Goal: Use online tool/utility: Utilize a website feature to perform a specific function

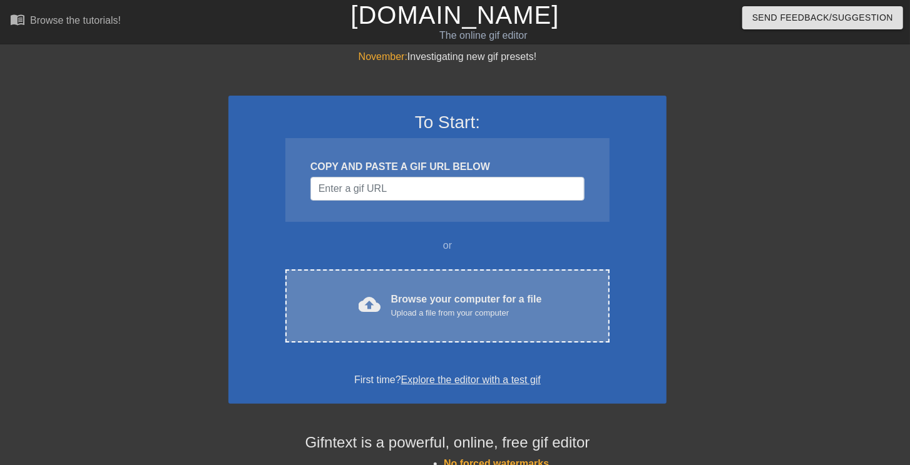
click at [395, 306] on div "Browse your computer for a file Upload a file from your computer" at bounding box center [466, 306] width 151 height 28
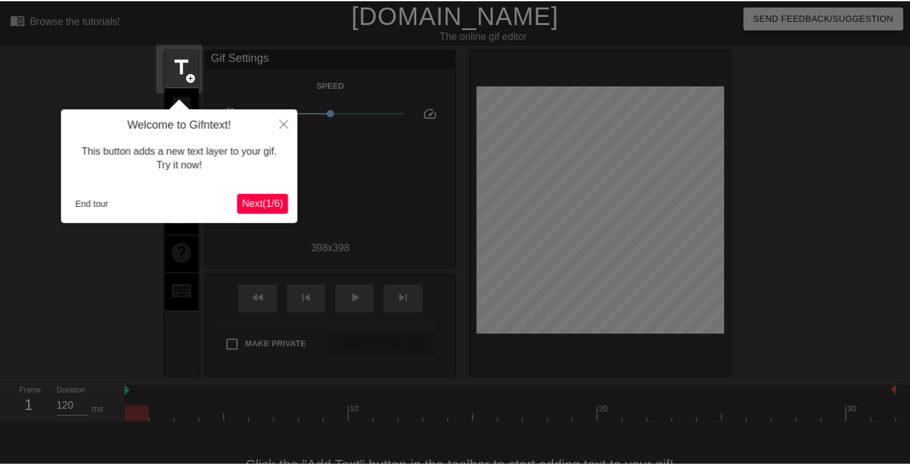
scroll to position [31, 0]
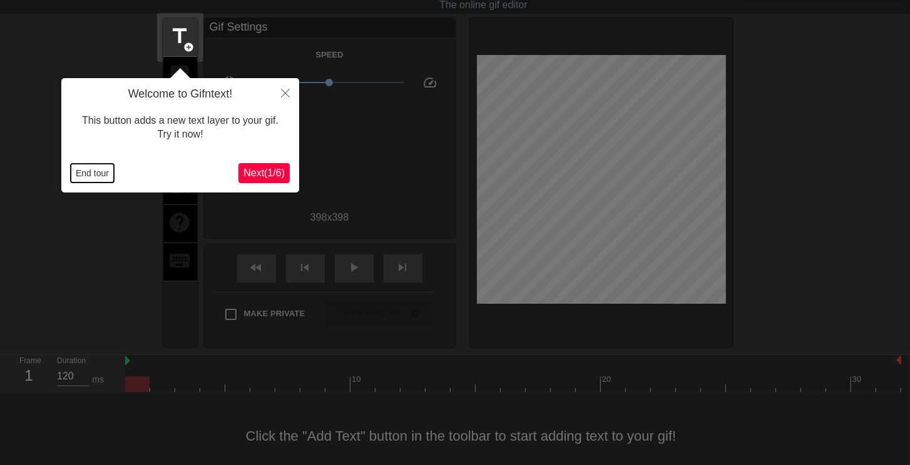
click at [108, 174] on button "End tour" at bounding box center [92, 173] width 43 height 19
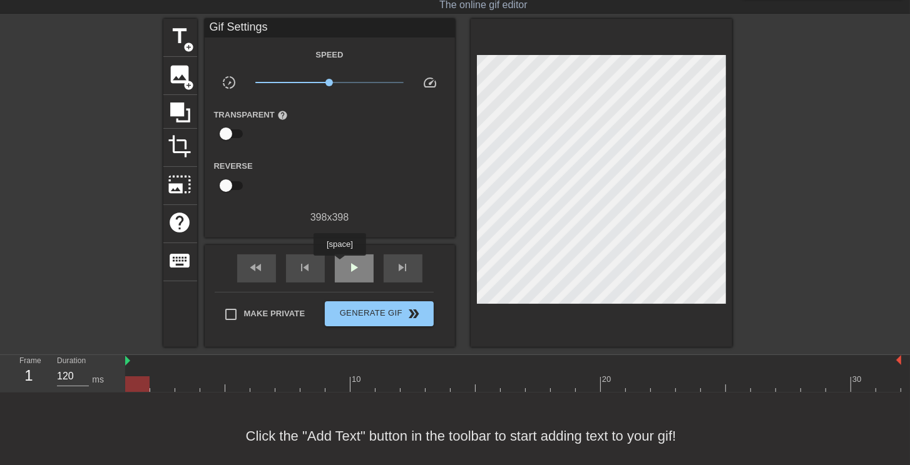
click at [339, 264] on div "play_arrow" at bounding box center [354, 269] width 39 height 28
drag, startPoint x: 360, startPoint y: 276, endPoint x: 272, endPoint y: 355, distance: 118.2
click at [360, 276] on div "pause" at bounding box center [354, 269] width 39 height 28
drag, startPoint x: 193, startPoint y: 382, endPoint x: 136, endPoint y: 385, distance: 57.0
click at [150, 385] on div at bounding box center [162, 385] width 24 height 16
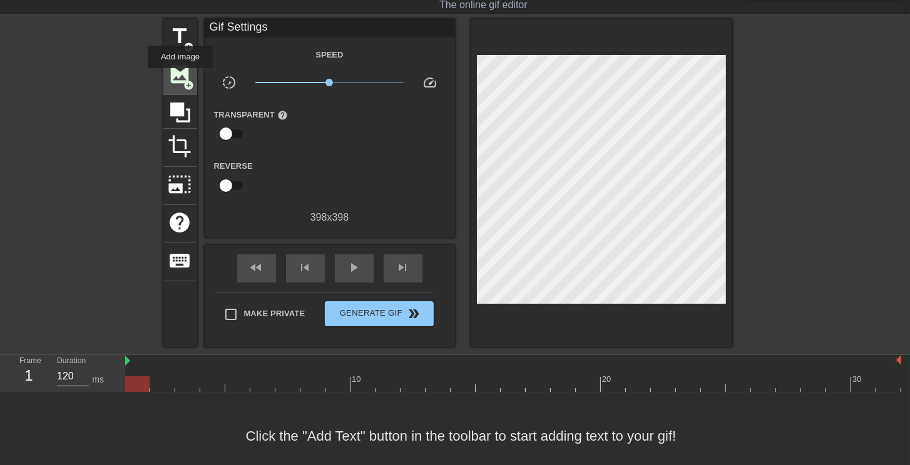
click at [180, 77] on span "image" at bounding box center [180, 75] width 24 height 24
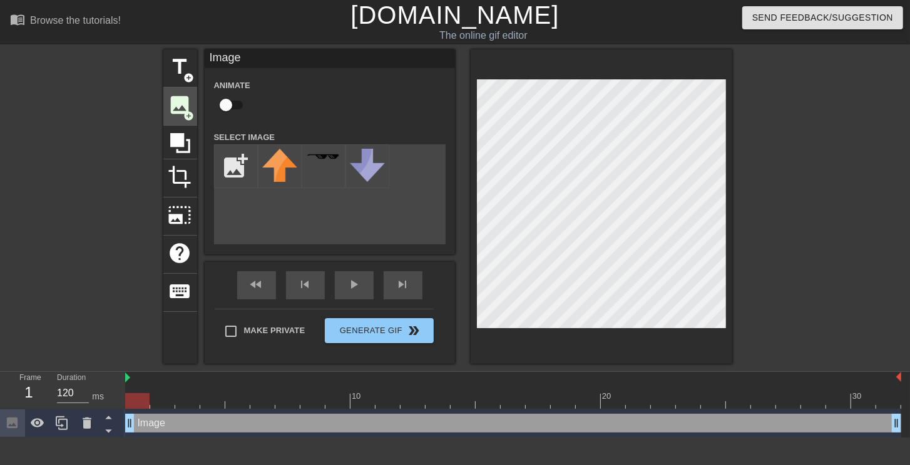
scroll to position [0, 0]
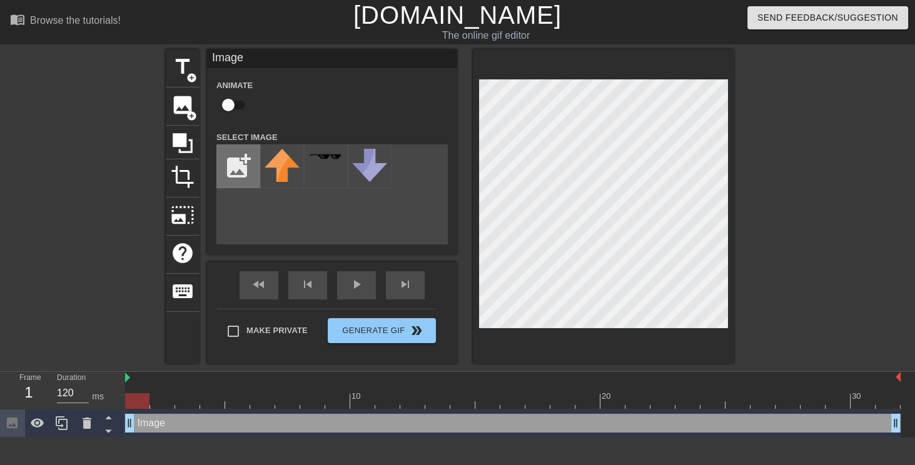
click at [245, 156] on input "file" at bounding box center [238, 166] width 43 height 43
click at [226, 159] on input "file" at bounding box center [238, 166] width 43 height 43
type input "C:\fakepath\doro2.png"
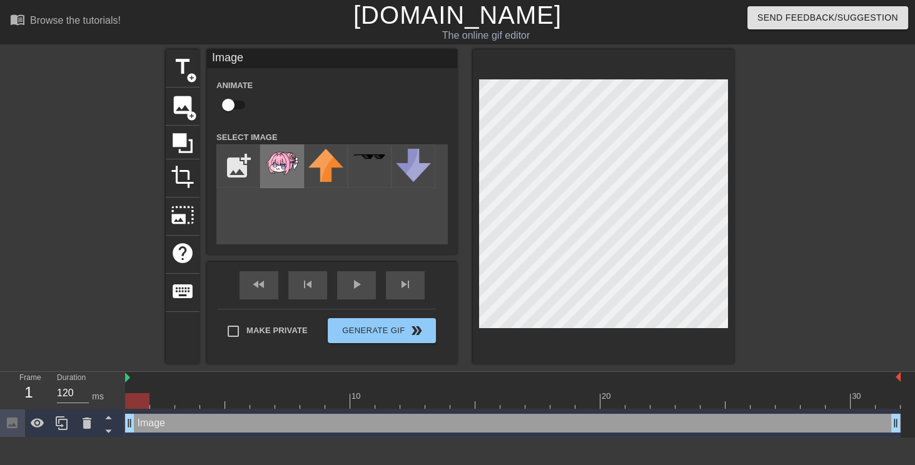
click at [288, 171] on img at bounding box center [282, 163] width 35 height 28
click at [307, 216] on div "title add_circle image add_circle crop photo_size_select_large help keyboard Im…" at bounding box center [450, 206] width 569 height 315
click at [236, 106] on input "checkbox" at bounding box center [228, 105] width 71 height 24
checkbox input "true"
click at [171, 401] on div at bounding box center [513, 401] width 776 height 16
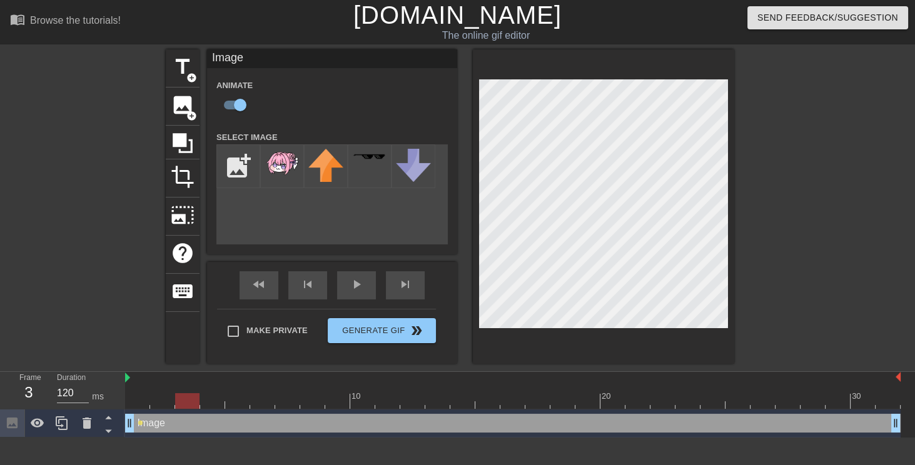
click at [188, 403] on div at bounding box center [513, 401] width 776 height 16
click at [214, 407] on div at bounding box center [513, 401] width 776 height 16
click at [233, 405] on div at bounding box center [513, 401] width 776 height 16
click at [261, 406] on div at bounding box center [513, 401] width 776 height 16
click at [293, 406] on div at bounding box center [513, 401] width 776 height 16
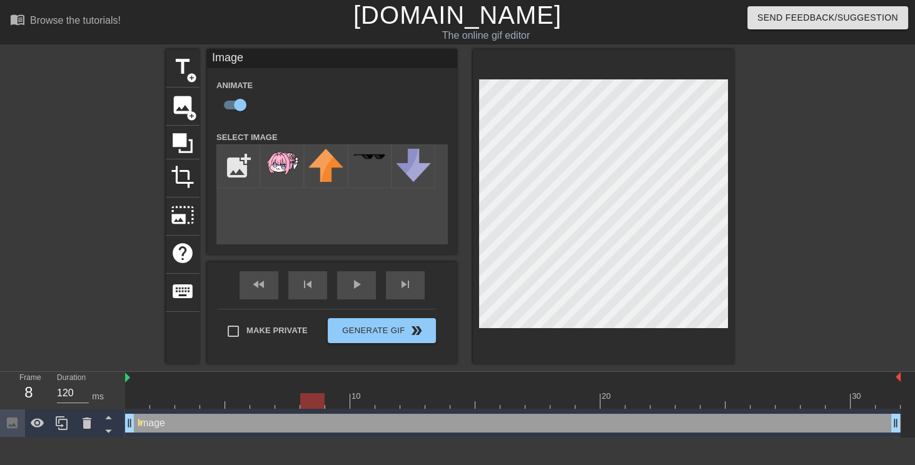
click at [316, 404] on div at bounding box center [513, 401] width 776 height 16
click at [340, 403] on div at bounding box center [513, 401] width 776 height 16
click at [367, 403] on div at bounding box center [513, 401] width 776 height 16
click at [331, 402] on div at bounding box center [513, 401] width 776 height 16
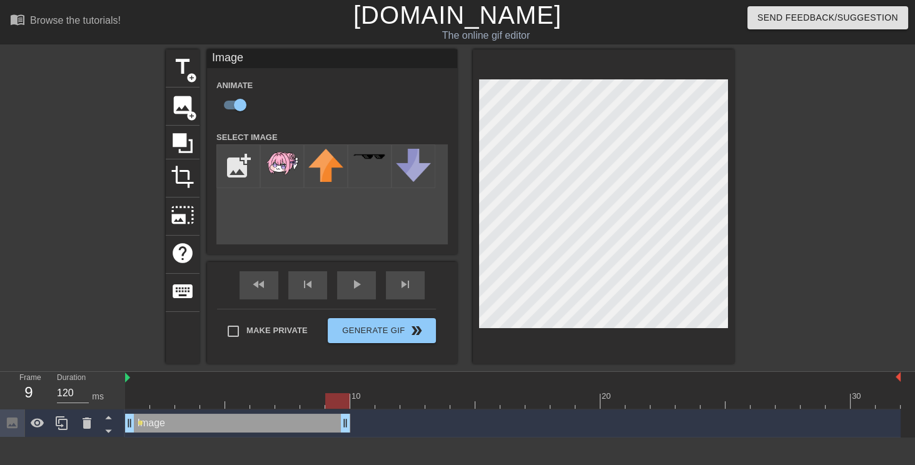
drag, startPoint x: 893, startPoint y: 419, endPoint x: 343, endPoint y: 429, distance: 550.6
click at [44, 261] on div "title add_circle image add_circle crop photo_size_select_large help keyboard Im…" at bounding box center [457, 206] width 915 height 315
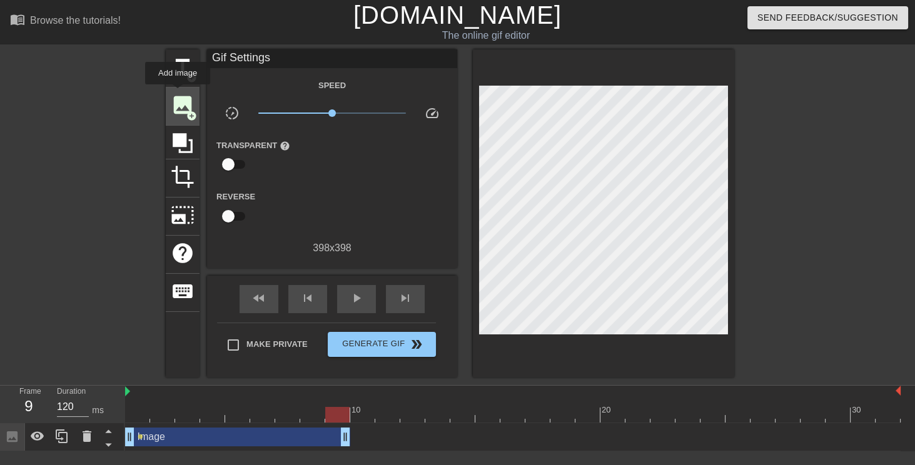
click at [178, 93] on span "image" at bounding box center [183, 105] width 24 height 24
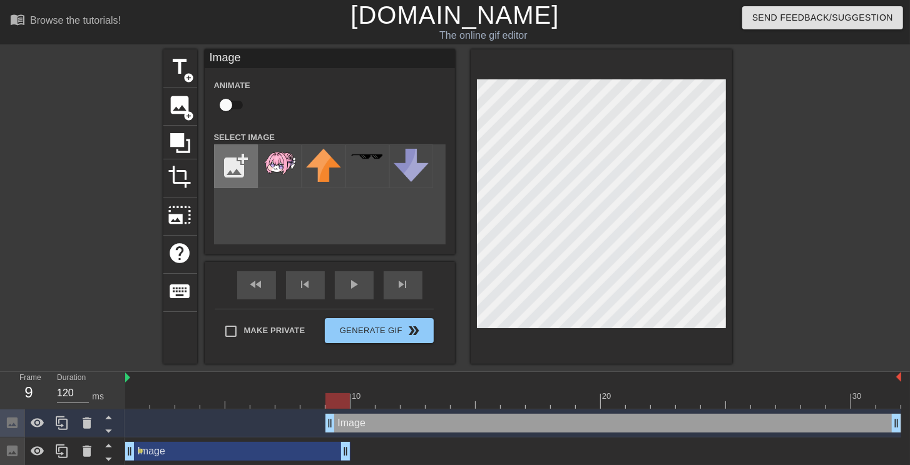
click at [228, 164] on input "file" at bounding box center [236, 166] width 43 height 43
type input "C:\fakepath\未命名.png"
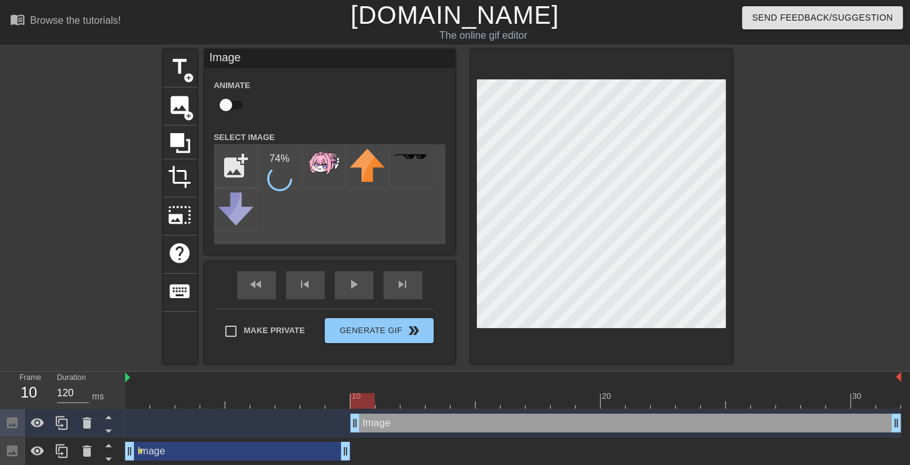
drag, startPoint x: 333, startPoint y: 427, endPoint x: 349, endPoint y: 420, distance: 16.8
click at [349, 420] on div "Image drag_handle drag_handle" at bounding box center [513, 423] width 776 height 19
click at [272, 167] on img at bounding box center [279, 162] width 35 height 26
click at [357, 203] on div "title add_circle image add_circle crop photo_size_select_large help keyboard Im…" at bounding box center [447, 206] width 569 height 315
click at [387, 400] on div at bounding box center [513, 401] width 776 height 16
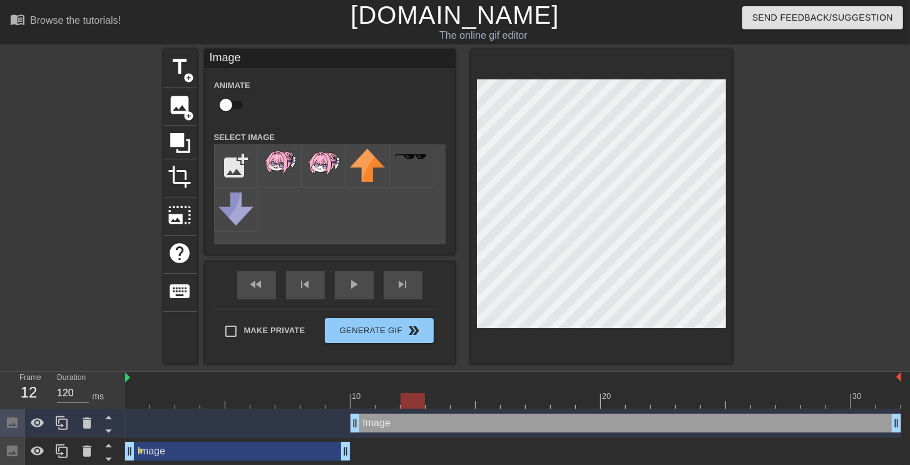
click at [414, 402] on div at bounding box center [513, 401] width 776 height 16
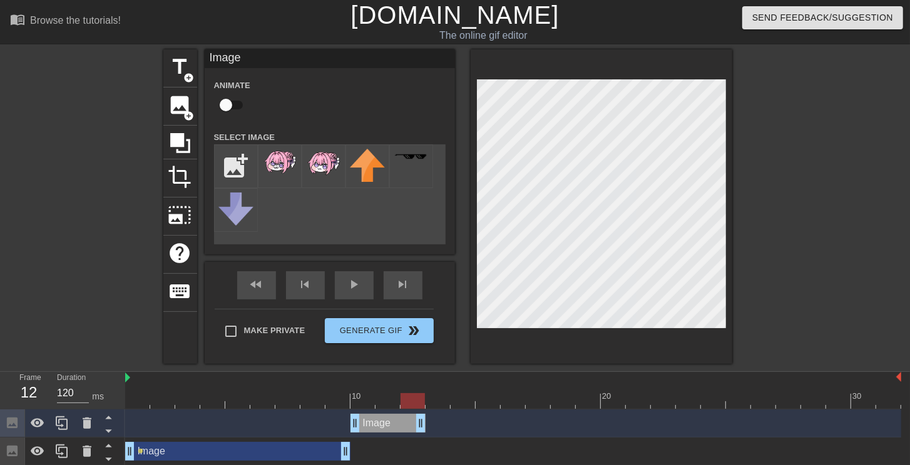
drag, startPoint x: 896, startPoint y: 423, endPoint x: 412, endPoint y: 429, distance: 484.2
click at [444, 404] on div at bounding box center [513, 401] width 776 height 16
click at [418, 405] on div at bounding box center [513, 401] width 776 height 16
click at [391, 403] on div at bounding box center [513, 401] width 776 height 16
click at [414, 405] on div at bounding box center [513, 401] width 776 height 16
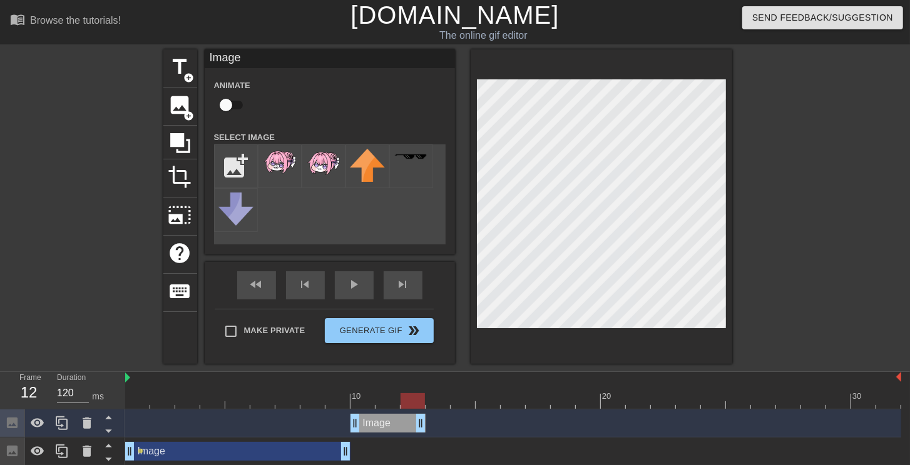
click at [432, 403] on div at bounding box center [513, 401] width 776 height 16
click at [317, 163] on img at bounding box center [323, 163] width 35 height 28
click at [410, 402] on div at bounding box center [513, 401] width 776 height 16
click at [392, 406] on div at bounding box center [513, 401] width 776 height 16
click at [368, 405] on div at bounding box center [513, 401] width 776 height 16
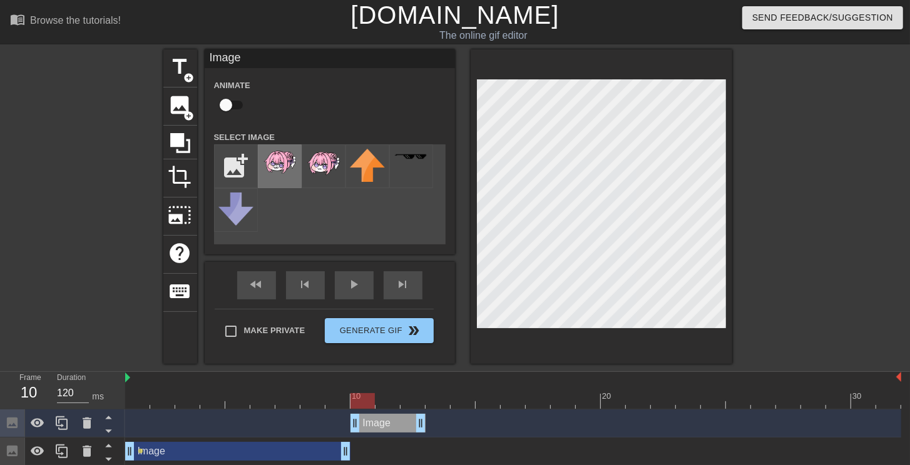
click at [281, 168] on img at bounding box center [279, 162] width 35 height 26
click at [388, 398] on div at bounding box center [513, 401] width 776 height 16
click at [408, 398] on div at bounding box center [513, 401] width 776 height 16
click at [397, 402] on div at bounding box center [513, 401] width 776 height 16
drag, startPoint x: 421, startPoint y: 428, endPoint x: 403, endPoint y: 429, distance: 18.2
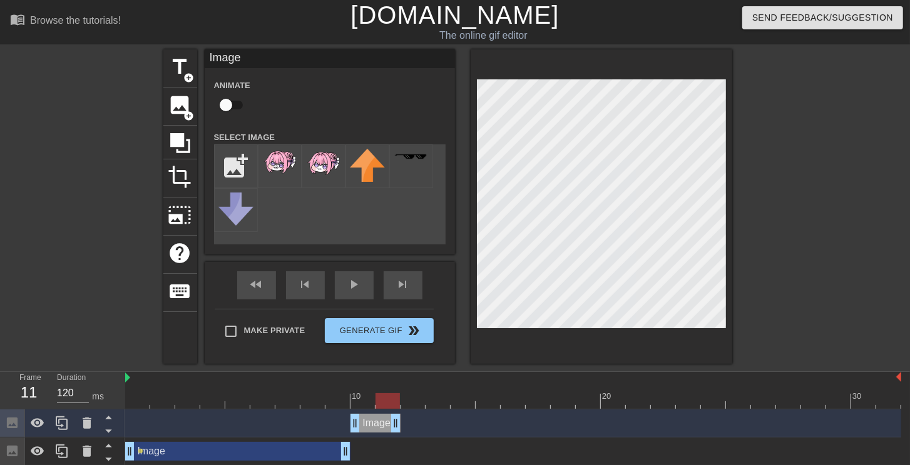
click at [403, 429] on div "Image drag_handle drag_handle" at bounding box center [513, 423] width 776 height 19
click at [173, 104] on span "image" at bounding box center [180, 105] width 24 height 24
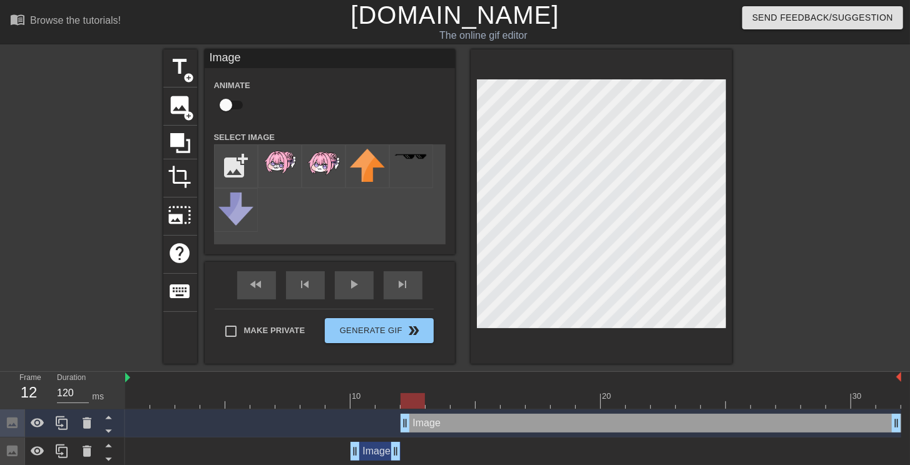
drag, startPoint x: 377, startPoint y: 419, endPoint x: 393, endPoint y: 420, distance: 16.4
click at [393, 420] on div "Image drag_handle drag_handle" at bounding box center [513, 423] width 776 height 19
click at [313, 174] on img at bounding box center [323, 163] width 35 height 28
click at [408, 163] on div "title add_circle image add_circle crop photo_size_select_large help keyboard Im…" at bounding box center [447, 206] width 569 height 315
click at [429, 402] on div at bounding box center [513, 401] width 776 height 16
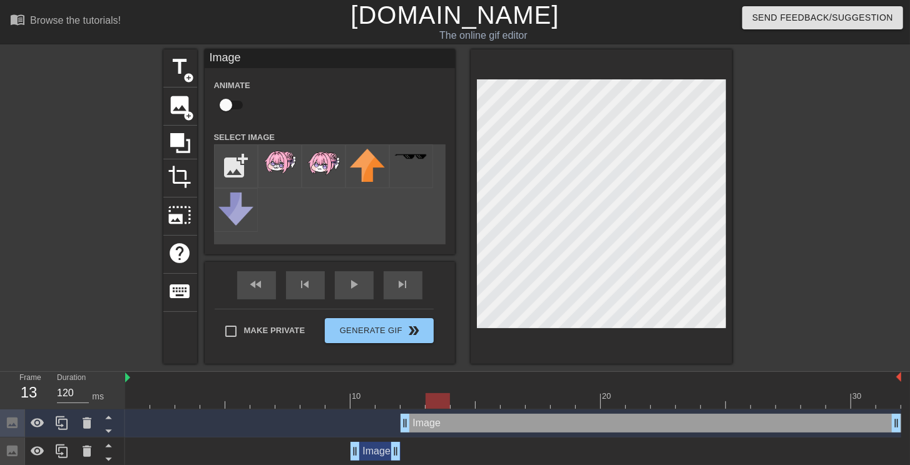
click at [464, 403] on div at bounding box center [513, 401] width 776 height 16
click at [484, 401] on div at bounding box center [513, 401] width 776 height 16
click at [512, 399] on div at bounding box center [513, 401] width 776 height 16
click at [529, 398] on div at bounding box center [513, 401] width 776 height 16
click at [546, 398] on div at bounding box center [537, 401] width 24 height 16
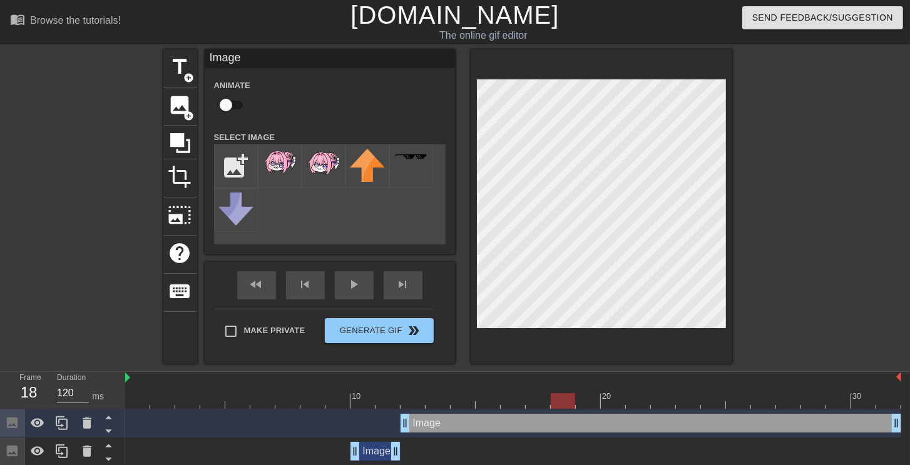
click at [563, 402] on div at bounding box center [513, 401] width 776 height 16
click at [581, 402] on div at bounding box center [513, 401] width 776 height 16
click at [609, 403] on div at bounding box center [513, 401] width 776 height 16
drag, startPoint x: 631, startPoint y: 403, endPoint x: 659, endPoint y: 403, distance: 27.5
click at [632, 403] on div at bounding box center [513, 401] width 776 height 16
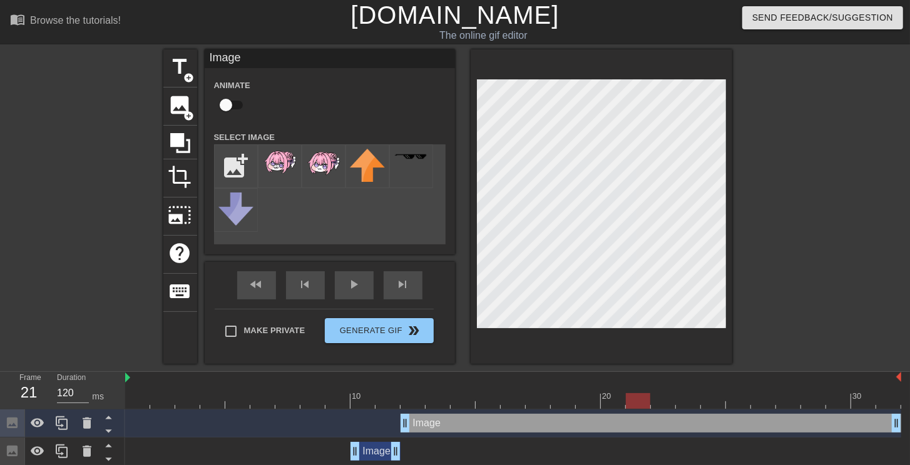
click at [669, 403] on div at bounding box center [513, 401] width 776 height 16
click at [703, 404] on div at bounding box center [513, 401] width 776 height 16
click at [696, 407] on div at bounding box center [513, 401] width 776 height 16
drag, startPoint x: 721, startPoint y: 405, endPoint x: 742, endPoint y: 402, distance: 21.5
click at [721, 405] on div at bounding box center [513, 401] width 776 height 16
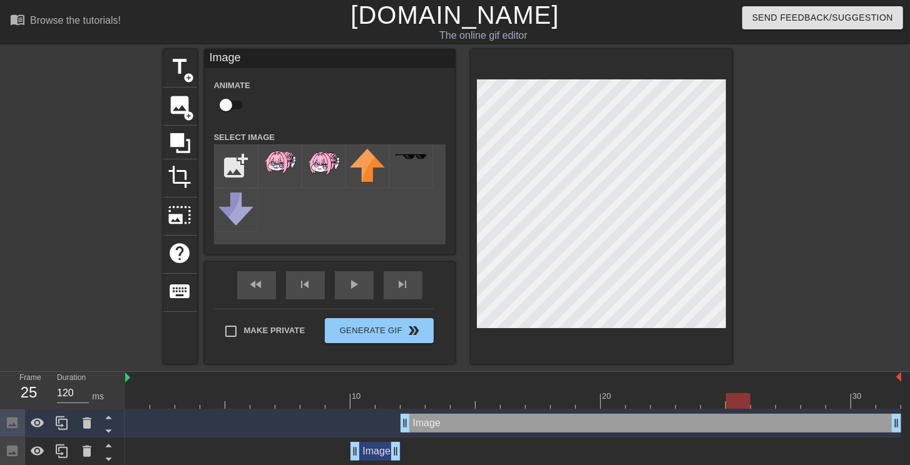
click at [742, 402] on div at bounding box center [513, 401] width 776 height 16
click at [766, 403] on div at bounding box center [513, 401] width 776 height 16
click at [791, 403] on div at bounding box center [513, 401] width 776 height 16
drag, startPoint x: 811, startPoint y: 400, endPoint x: 835, endPoint y: 401, distance: 23.8
click at [812, 400] on div at bounding box center [513, 401] width 776 height 16
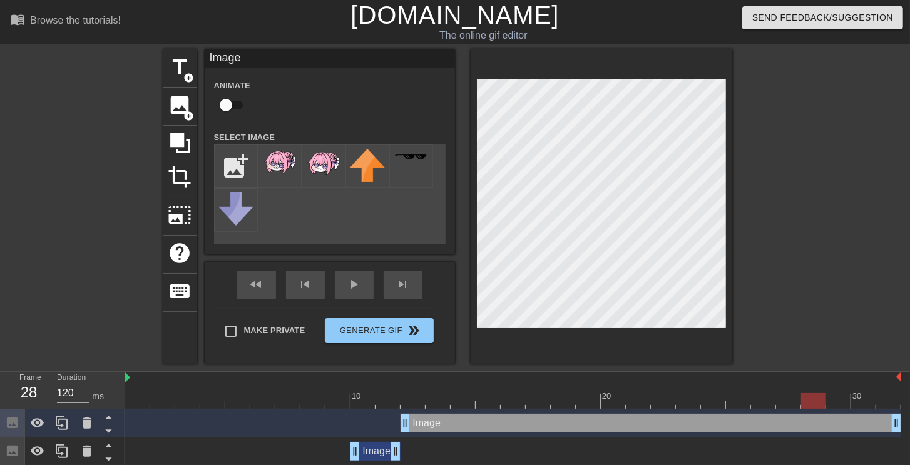
drag, startPoint x: 835, startPoint y: 401, endPoint x: 850, endPoint y: 401, distance: 15.0
click at [836, 401] on div at bounding box center [513, 401] width 776 height 16
click at [863, 399] on div at bounding box center [513, 401] width 776 height 16
drag, startPoint x: 878, startPoint y: 398, endPoint x: 858, endPoint y: 398, distance: 20.0
click at [879, 398] on div at bounding box center [513, 401] width 776 height 16
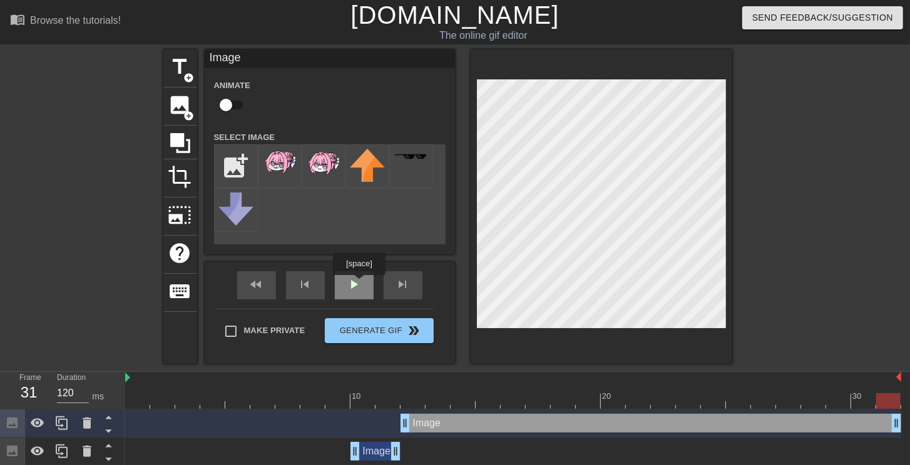
click at [358, 284] on div "fast_rewind skip_previous play_arrow skip_next" at bounding box center [330, 285] width 204 height 47
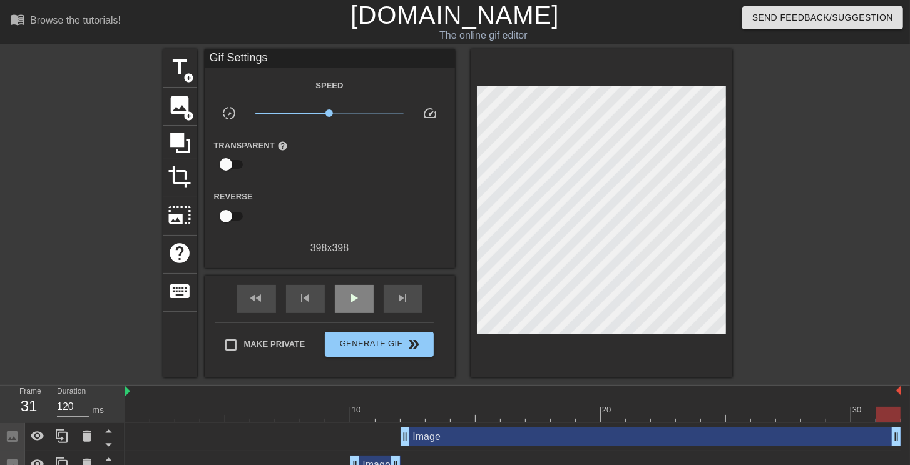
click at [358, 284] on div "fast_rewind skip_previous play_arrow skip_next" at bounding box center [330, 299] width 204 height 47
click at [358, 300] on span "play_arrow" at bounding box center [354, 298] width 15 height 15
click at [347, 289] on div "pause" at bounding box center [354, 299] width 39 height 28
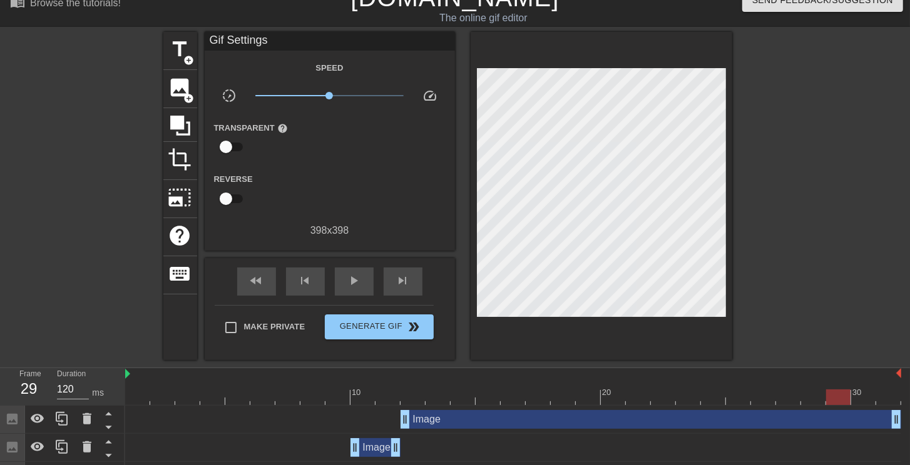
scroll to position [44, 0]
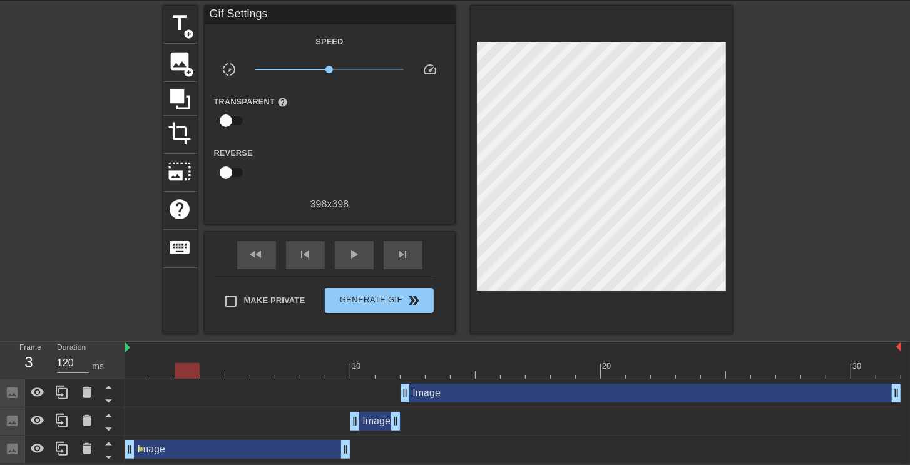
drag, startPoint x: 841, startPoint y: 371, endPoint x: 181, endPoint y: 375, distance: 660.6
click at [181, 375] on div at bounding box center [187, 371] width 24 height 16
click at [180, 73] on div "image add_circle" at bounding box center [180, 63] width 34 height 38
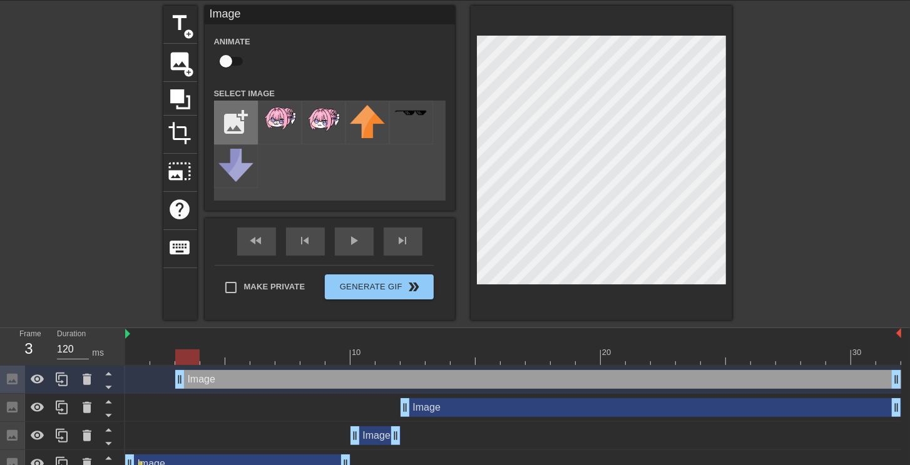
click at [243, 121] on input "file" at bounding box center [236, 122] width 43 height 43
type input "C:\fakepath\doro.png"
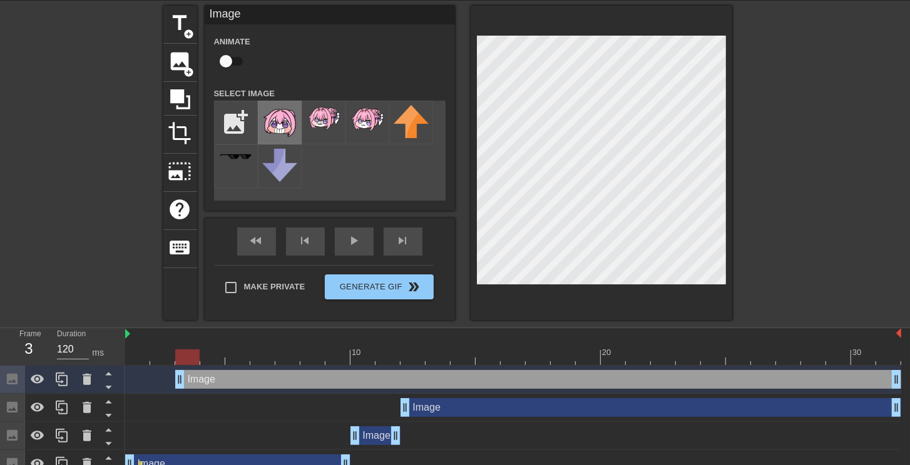
click at [277, 132] on img at bounding box center [279, 122] width 35 height 35
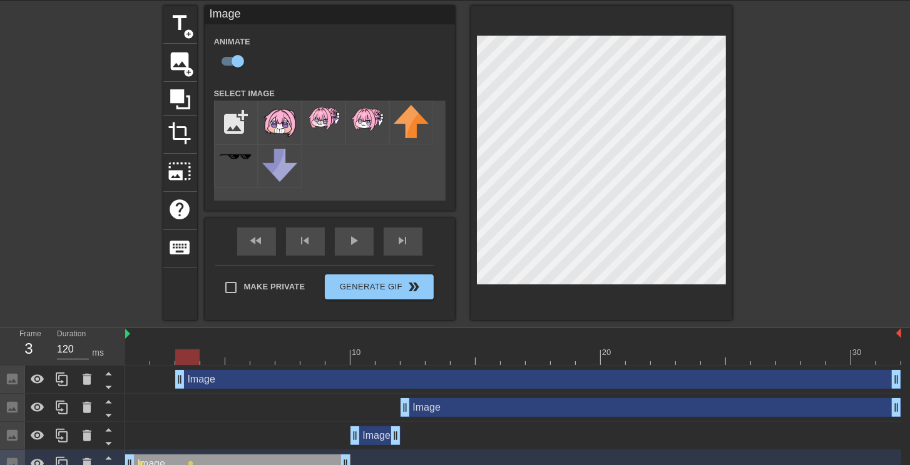
click at [238, 378] on div "Image drag_handle drag_handle" at bounding box center [538, 379] width 726 height 19
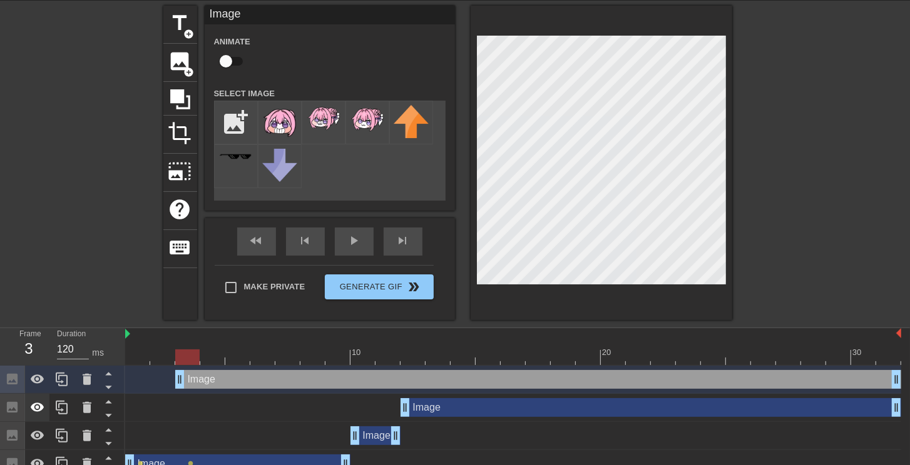
click at [43, 409] on icon at bounding box center [38, 407] width 14 height 9
click at [44, 434] on div at bounding box center [37, 436] width 25 height 28
click at [41, 458] on icon at bounding box center [37, 464] width 15 height 15
click at [231, 64] on input "checkbox" at bounding box center [225, 61] width 71 height 24
click at [221, 353] on div at bounding box center [513, 358] width 776 height 16
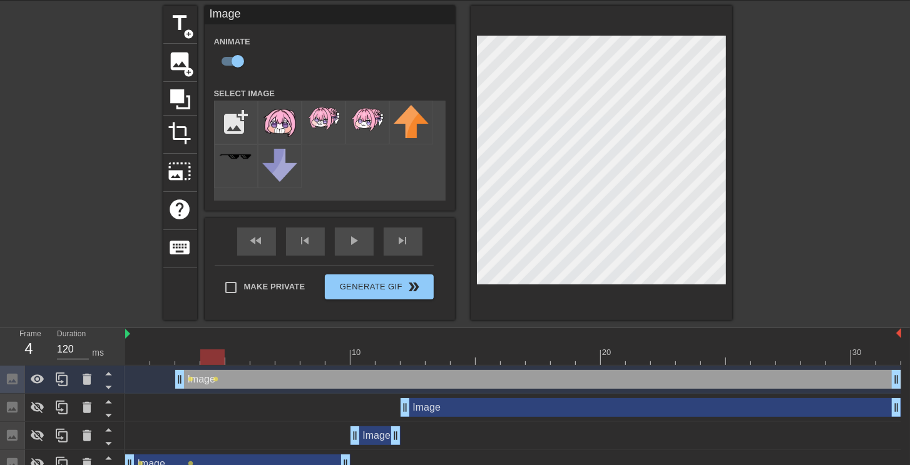
click at [235, 358] on div at bounding box center [513, 358] width 776 height 16
click at [262, 360] on div at bounding box center [513, 358] width 776 height 16
click at [290, 358] on div at bounding box center [513, 358] width 776 height 16
click at [473, 308] on div at bounding box center [600, 163] width 261 height 315
click at [310, 355] on div at bounding box center [513, 358] width 776 height 16
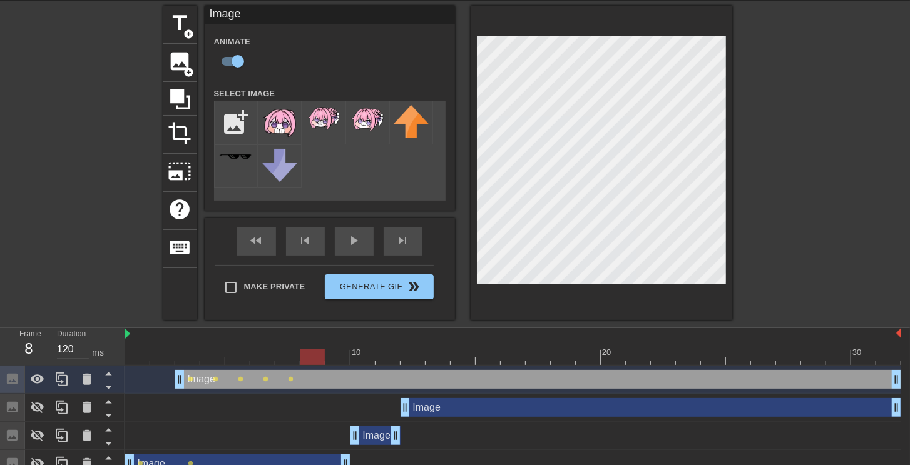
click at [340, 356] on div at bounding box center [513, 358] width 776 height 16
click at [365, 361] on div at bounding box center [513, 358] width 776 height 16
click at [390, 360] on div at bounding box center [513, 358] width 776 height 16
click at [412, 358] on div at bounding box center [513, 358] width 776 height 16
click at [434, 358] on div at bounding box center [513, 358] width 776 height 16
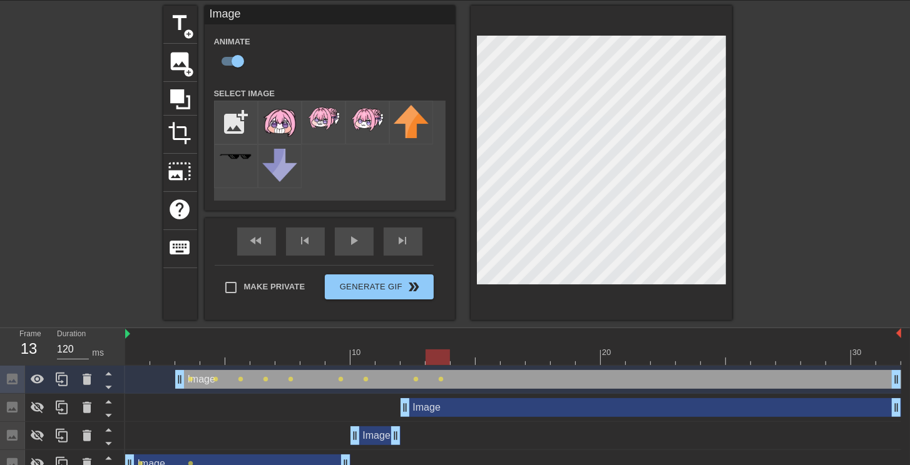
click at [462, 354] on div at bounding box center [513, 358] width 776 height 16
click at [488, 354] on div at bounding box center [513, 358] width 776 height 16
click at [512, 355] on div at bounding box center [513, 358] width 776 height 16
click at [535, 361] on div at bounding box center [513, 358] width 776 height 16
click at [560, 358] on div at bounding box center [513, 358] width 776 height 16
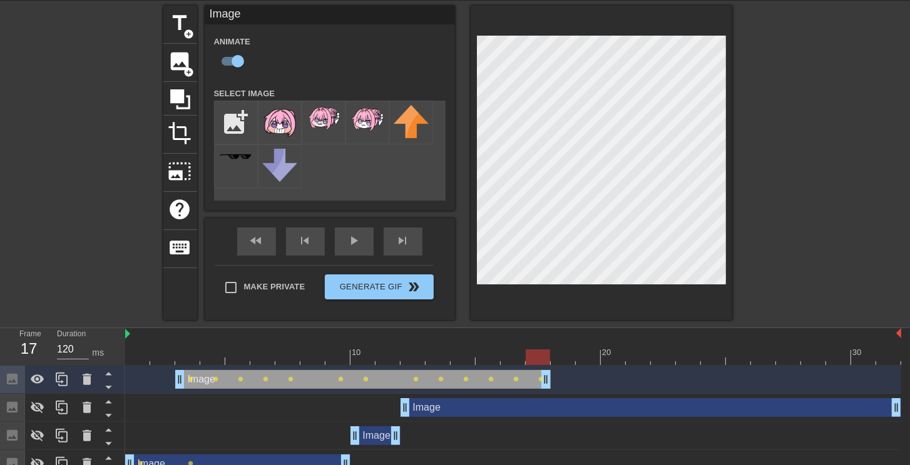
drag, startPoint x: 896, startPoint y: 373, endPoint x: 551, endPoint y: 385, distance: 345.5
click at [551, 385] on div "Image drag_handle drag_handle lens lens lens lens lens lens lens lens lens lens…" at bounding box center [513, 379] width 776 height 19
click at [176, 61] on span "image" at bounding box center [180, 61] width 24 height 24
checkbox input "false"
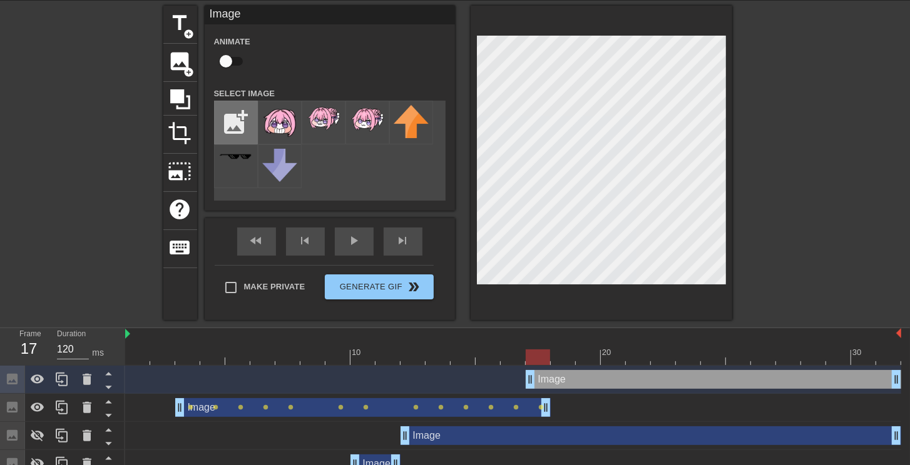
click at [236, 123] on input "file" at bounding box center [236, 122] width 43 height 43
type input "C:\fakepath\doro cry.png"
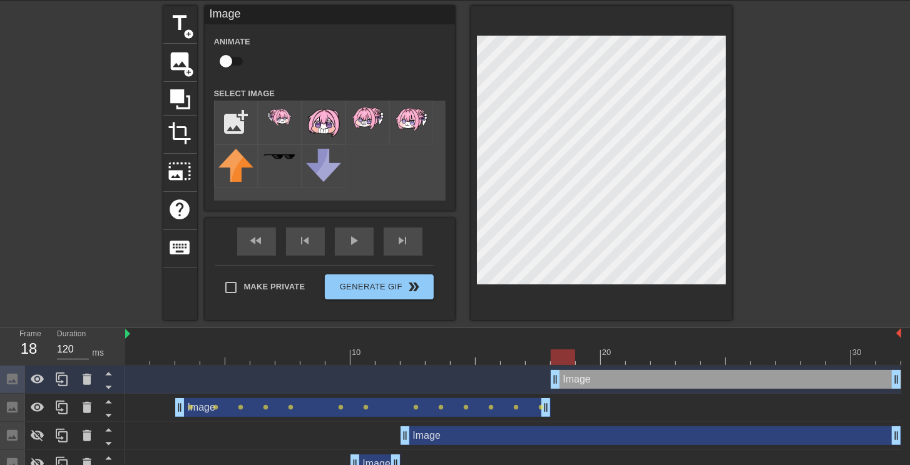
drag, startPoint x: 534, startPoint y: 377, endPoint x: 552, endPoint y: 378, distance: 17.6
click at [278, 117] on img at bounding box center [279, 117] width 35 height 24
click at [588, 356] on div at bounding box center [513, 358] width 776 height 16
click at [562, 355] on div at bounding box center [513, 358] width 776 height 16
click at [236, 61] on input "checkbox" at bounding box center [225, 61] width 71 height 24
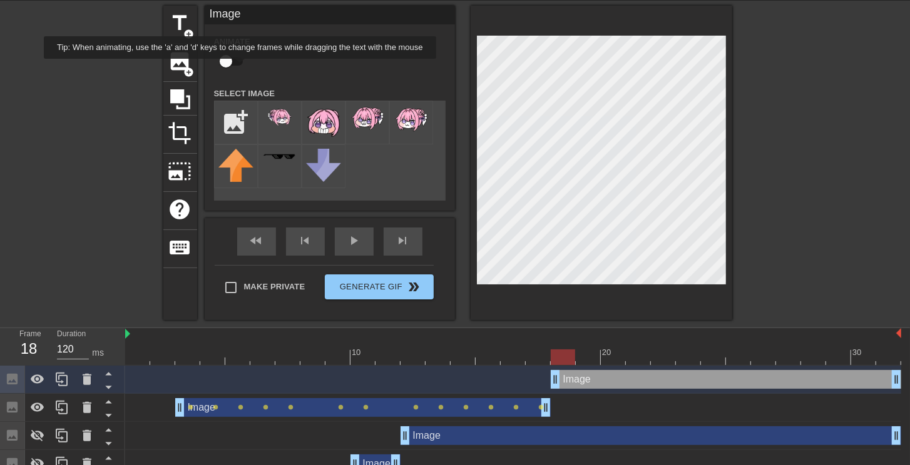
checkbox input "true"
click at [584, 353] on div at bounding box center [513, 358] width 776 height 16
click at [614, 356] on div at bounding box center [513, 358] width 776 height 16
click at [641, 357] on div at bounding box center [513, 358] width 776 height 16
click at [667, 358] on div at bounding box center [513, 358] width 776 height 16
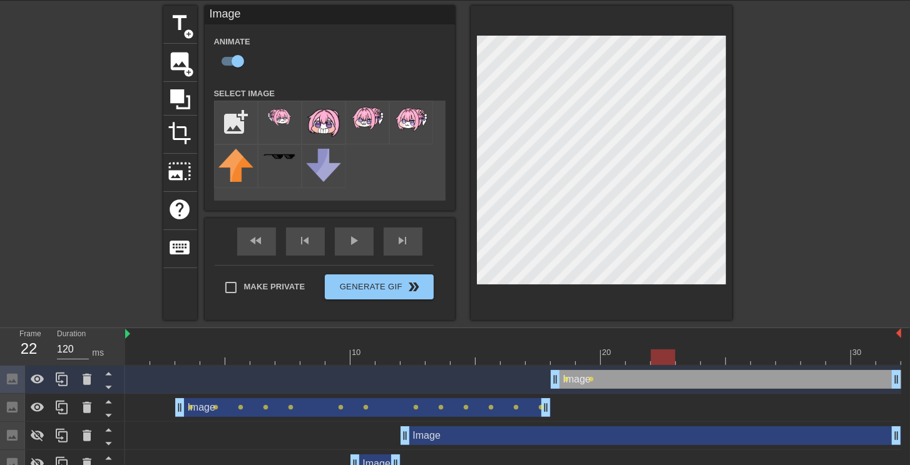
click at [683, 357] on div at bounding box center [513, 358] width 776 height 16
click at [708, 358] on div at bounding box center [513, 358] width 776 height 16
click at [735, 355] on div at bounding box center [513, 358] width 776 height 16
click at [771, 355] on div at bounding box center [513, 358] width 776 height 16
click at [797, 356] on div at bounding box center [513, 358] width 776 height 16
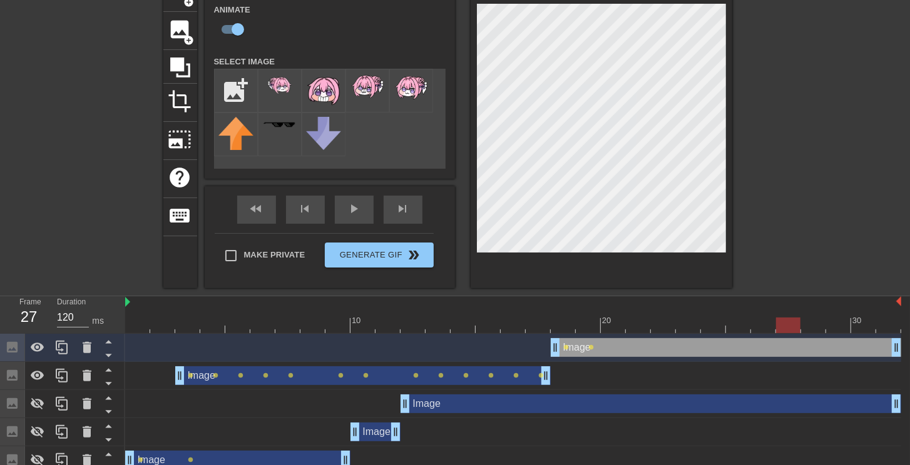
scroll to position [87, 0]
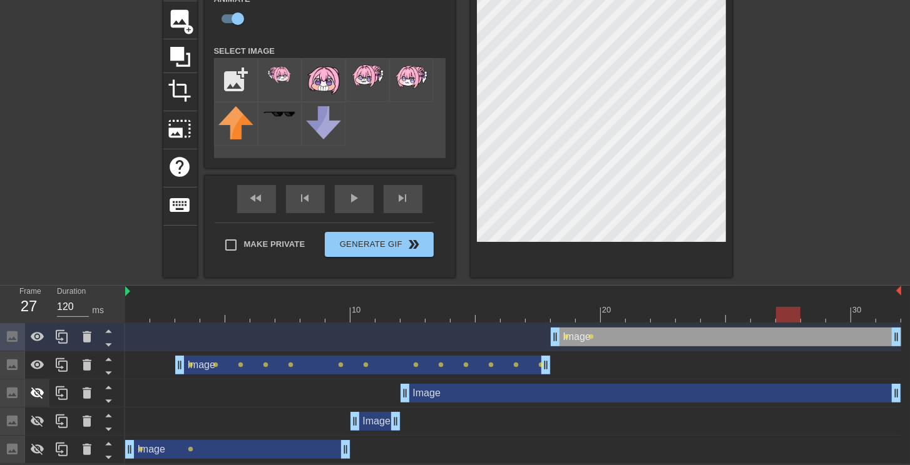
click at [39, 393] on icon at bounding box center [37, 393] width 15 height 15
click at [38, 419] on icon at bounding box center [37, 421] width 15 height 15
click at [40, 444] on icon at bounding box center [37, 449] width 15 height 15
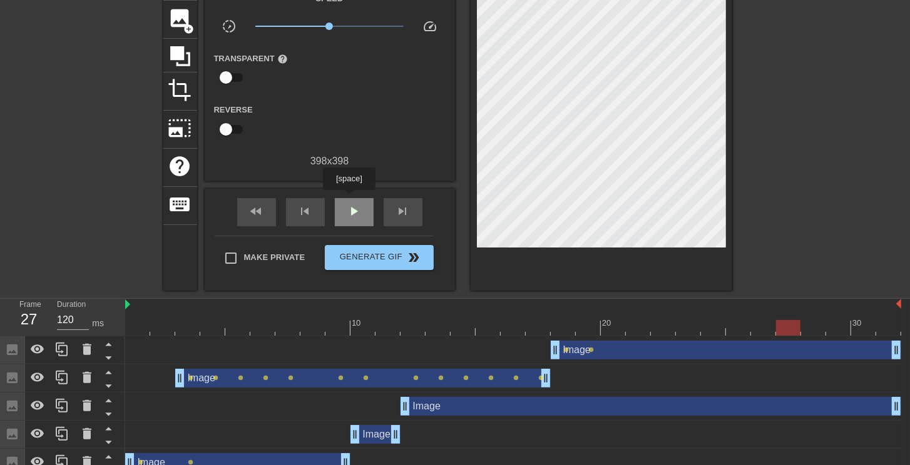
click at [348, 198] on div "play_arrow" at bounding box center [354, 212] width 39 height 28
click at [360, 216] on span "pause" at bounding box center [354, 211] width 15 height 15
click at [599, 350] on div "Image drag_handle drag_handle" at bounding box center [726, 350] width 350 height 19
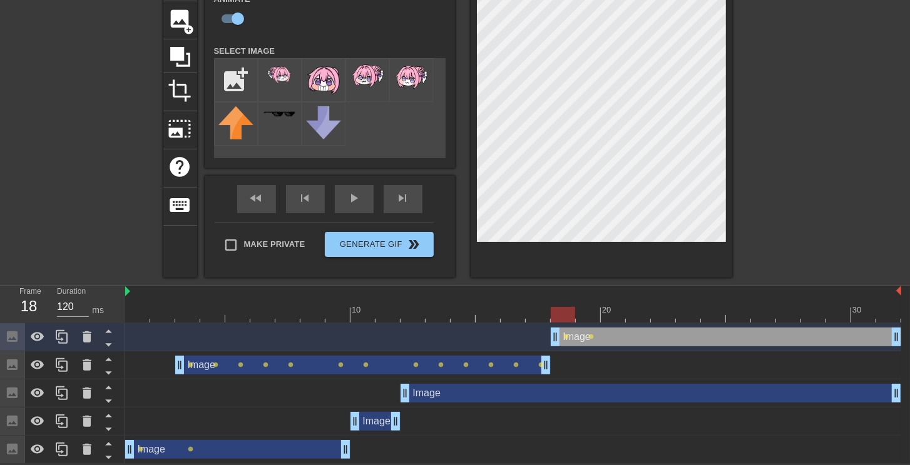
click at [579, 308] on div at bounding box center [513, 315] width 776 height 16
click at [349, 204] on span "play_arrow" at bounding box center [354, 198] width 15 height 15
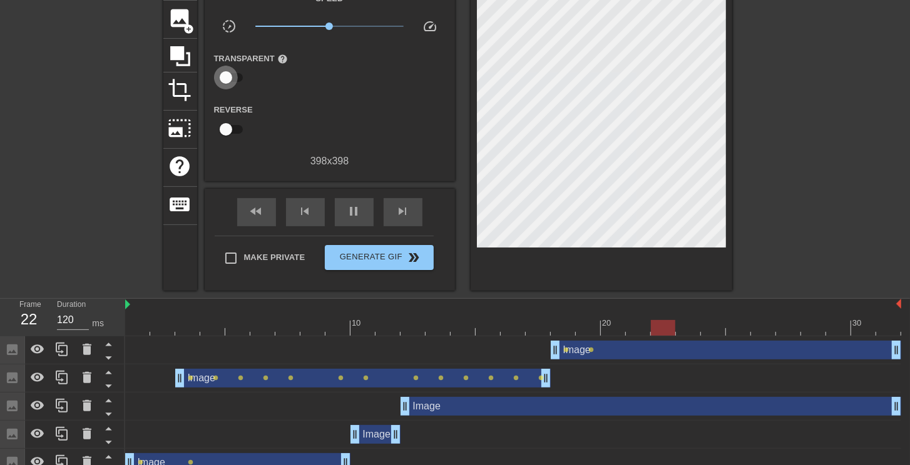
click at [231, 78] on input "checkbox" at bounding box center [225, 78] width 71 height 24
checkbox input "true"
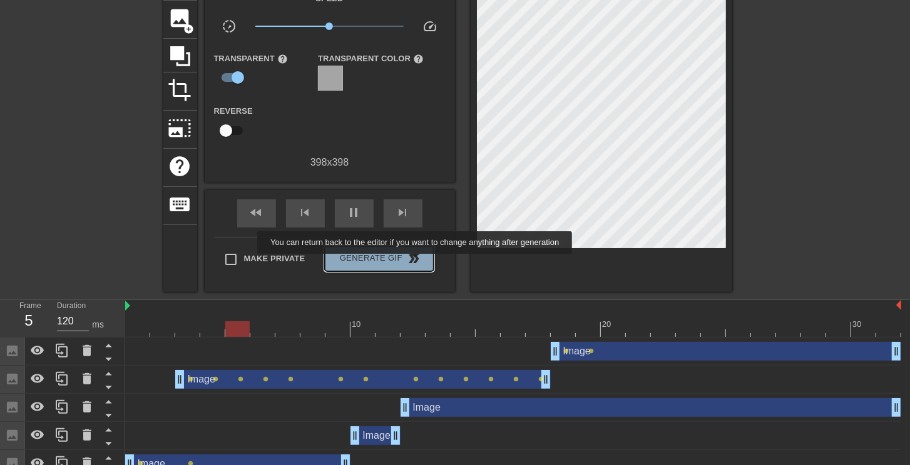
click at [416, 263] on span "double_arrow" at bounding box center [413, 258] width 15 height 15
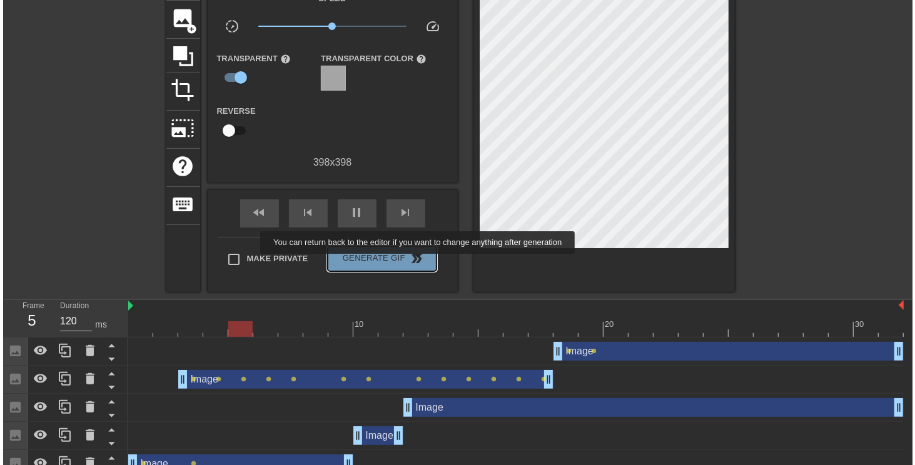
scroll to position [0, 0]
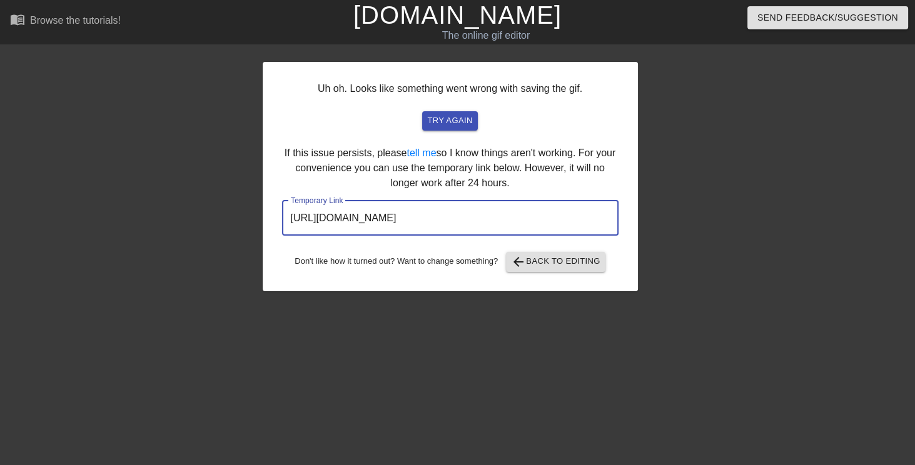
drag, startPoint x: 564, startPoint y: 216, endPoint x: 24, endPoint y: 191, distance: 539.9
click at [33, 191] on div "Uh oh. Looks like something went wrong with saving the gif. try again If this i…" at bounding box center [457, 170] width 915 height 242
